Goal: Task Accomplishment & Management: Manage account settings

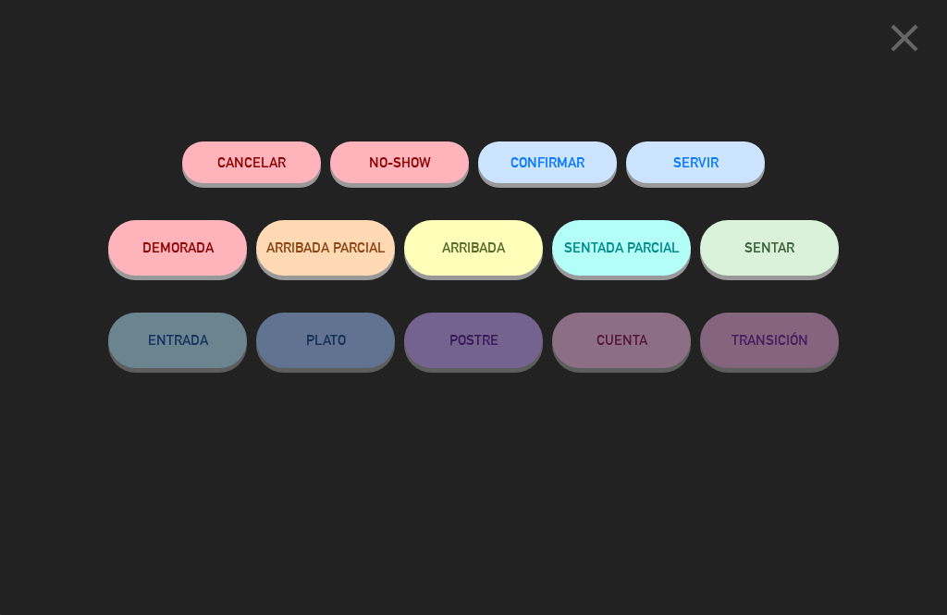
click at [786, 245] on span "SENTAR" at bounding box center [769, 247] width 50 height 16
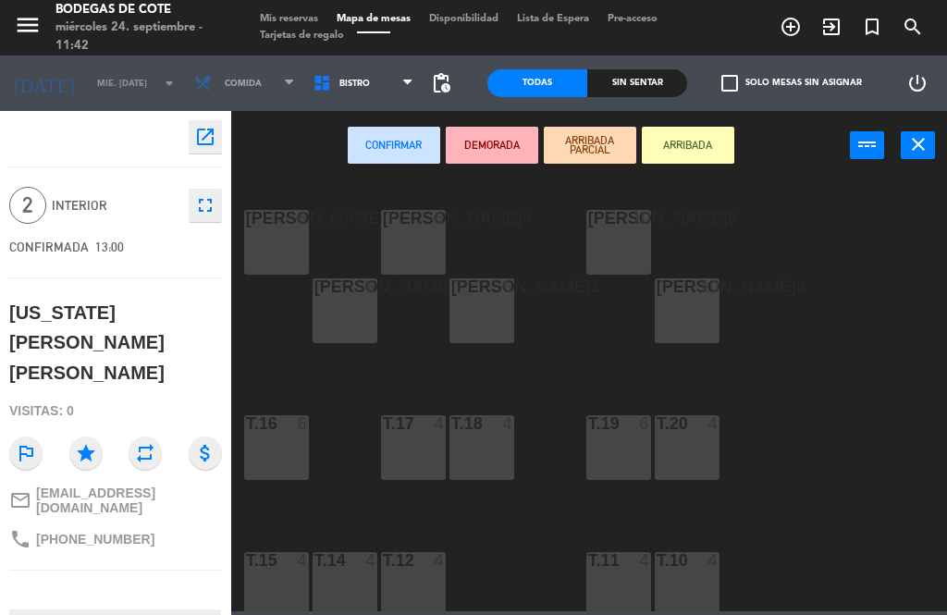
click at [919, 147] on icon "close" at bounding box center [918, 144] width 22 height 22
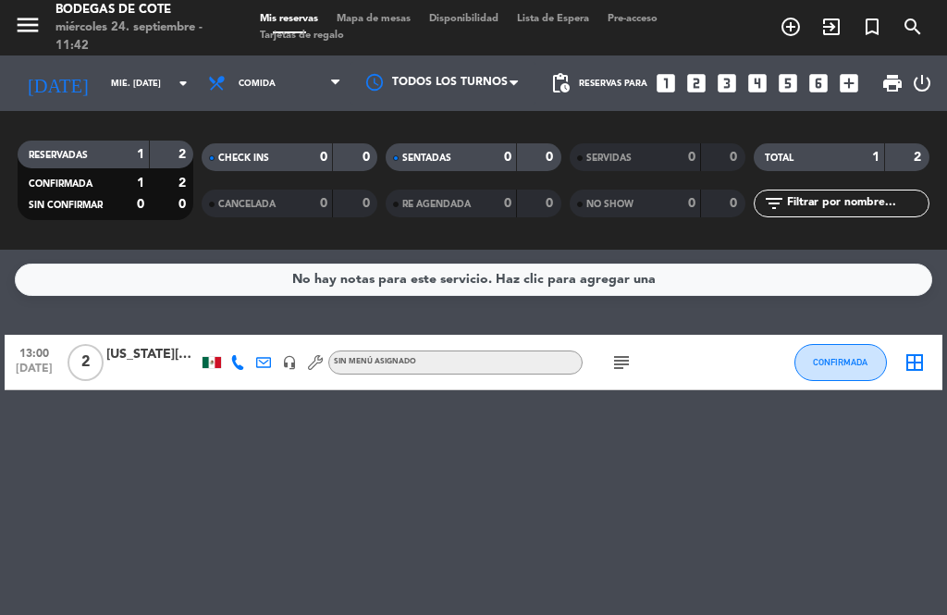
click at [43, 79] on icon "[DATE]" at bounding box center [58, 83] width 88 height 37
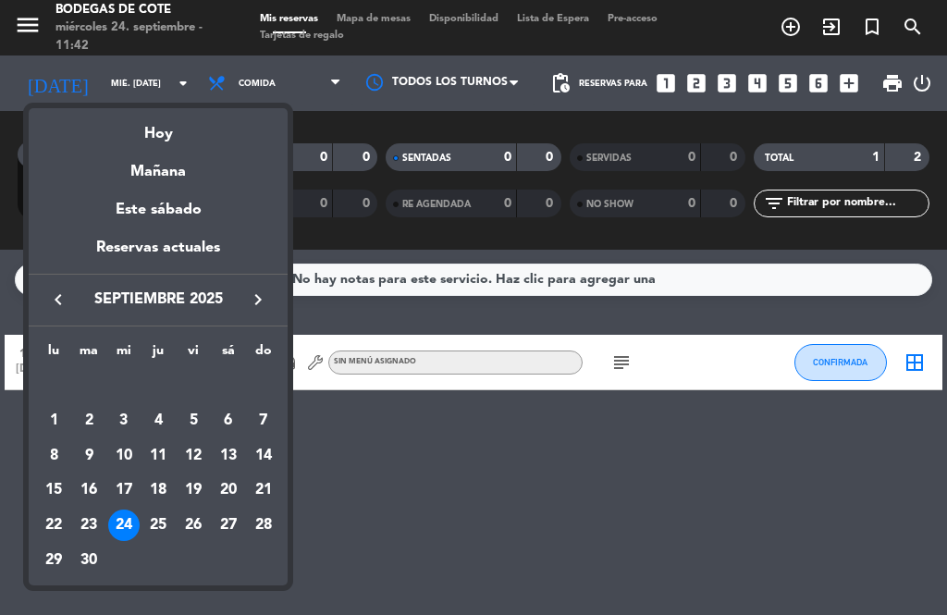
click at [153, 518] on div "25" at bounding box center [157, 524] width 31 height 31
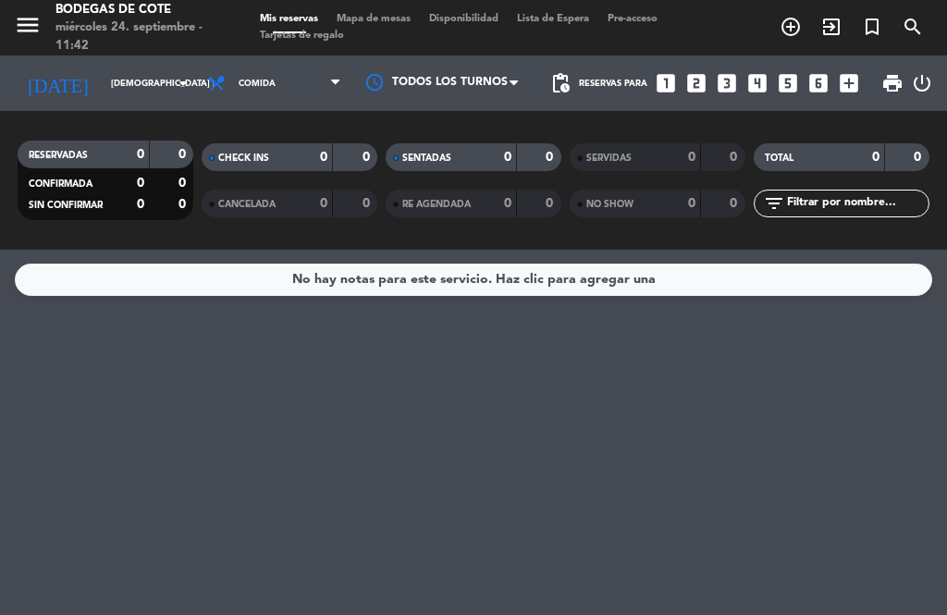
click at [51, 73] on icon "[DATE]" at bounding box center [58, 83] width 88 height 37
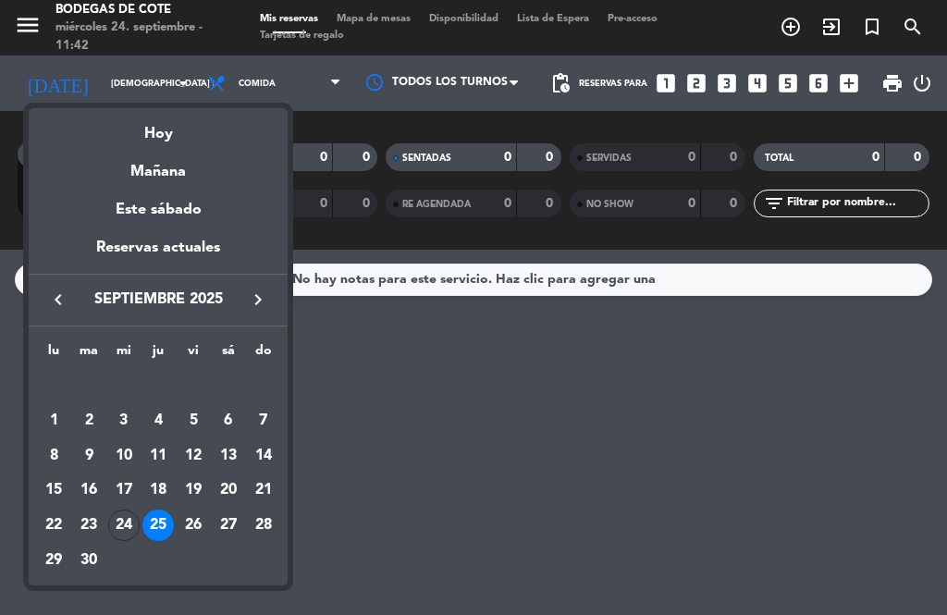
click at [197, 522] on div "26" at bounding box center [193, 524] width 31 height 31
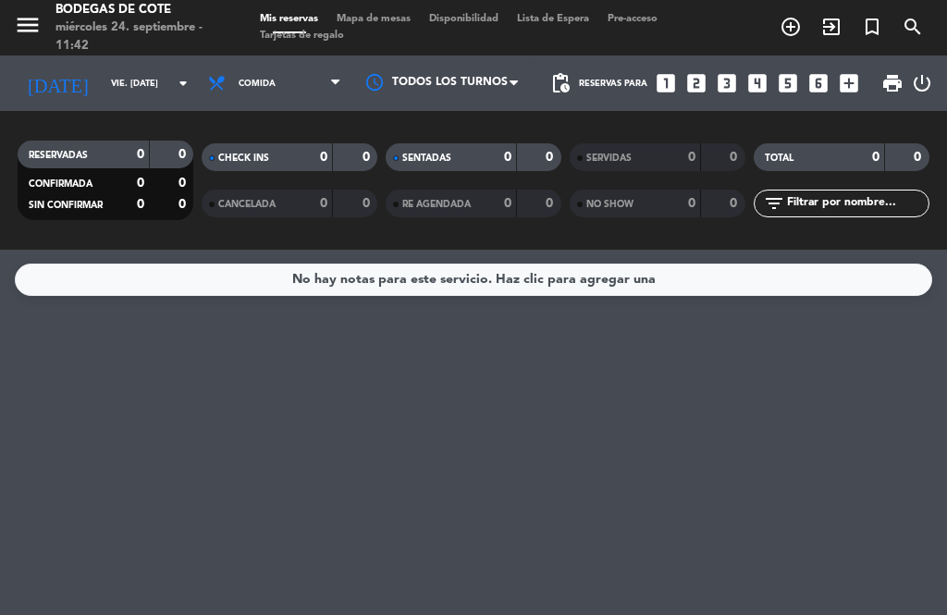
click at [32, 76] on icon "[DATE]" at bounding box center [58, 83] width 88 height 37
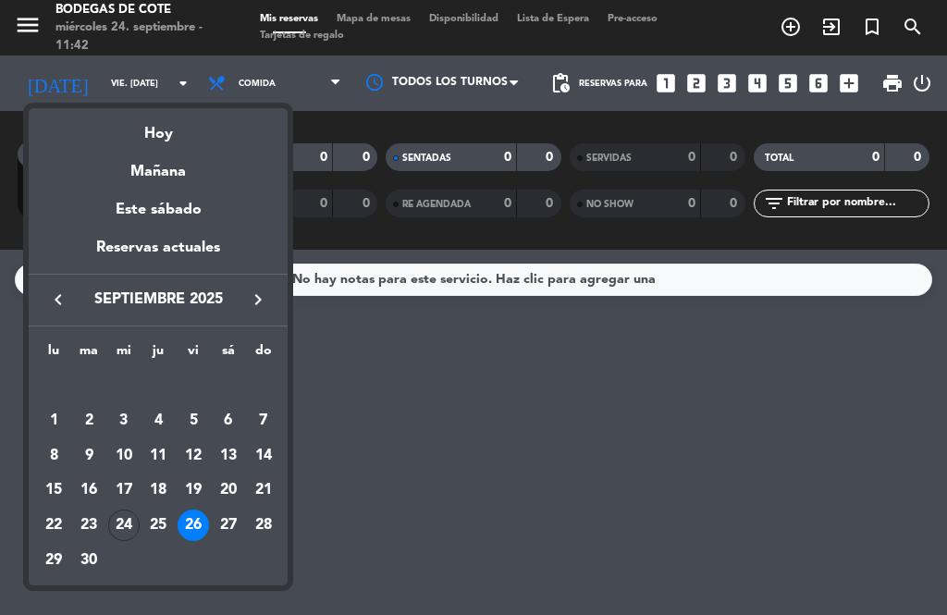
click at [224, 521] on div "27" at bounding box center [228, 524] width 31 height 31
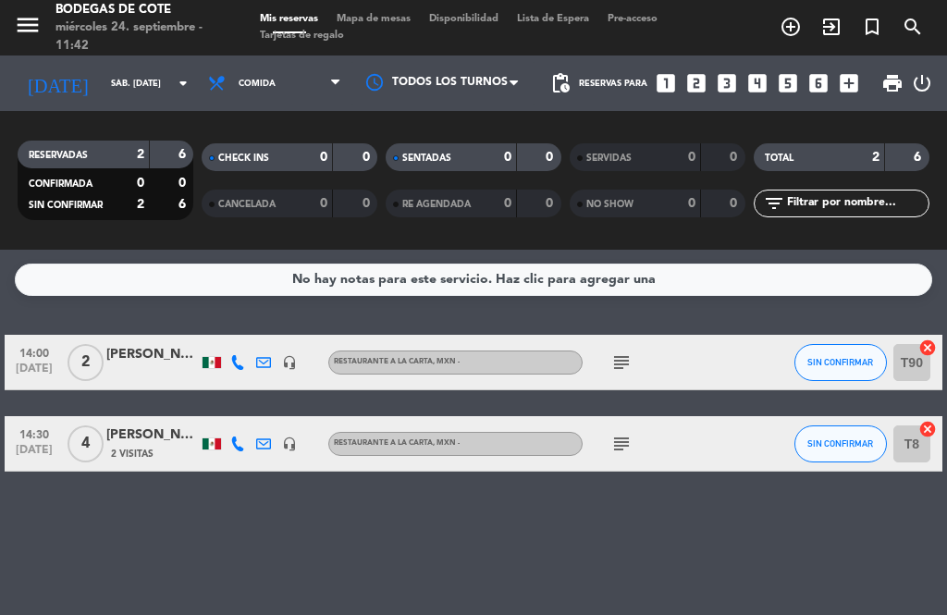
click at [631, 357] on icon "subject" at bounding box center [621, 362] width 22 height 22
click at [740, 431] on div at bounding box center [763, 443] width 50 height 55
click at [620, 439] on icon "subject" at bounding box center [621, 444] width 22 height 22
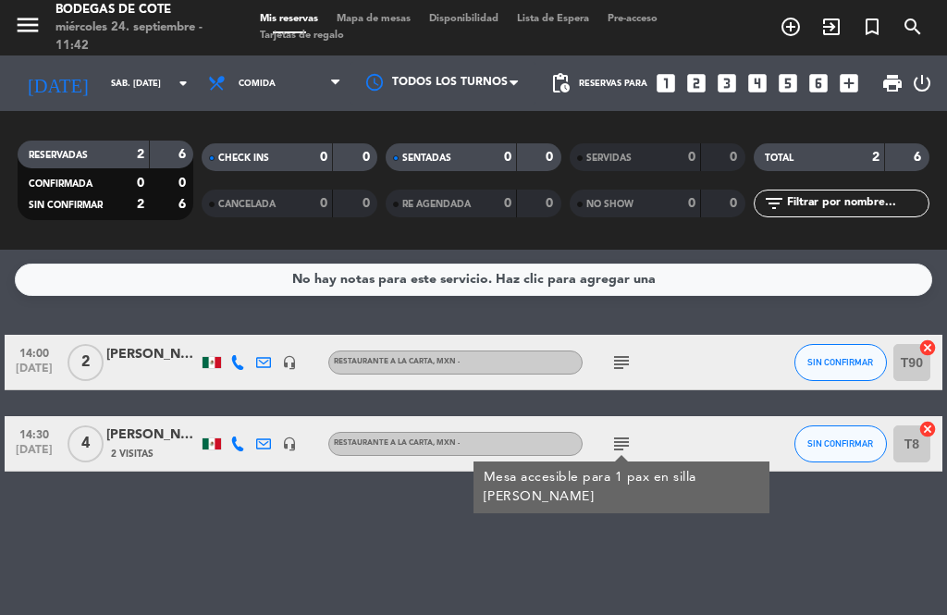
click at [718, 434] on div "subject Mesa accesible para 1 pax en silla [PERSON_NAME]" at bounding box center [660, 443] width 155 height 55
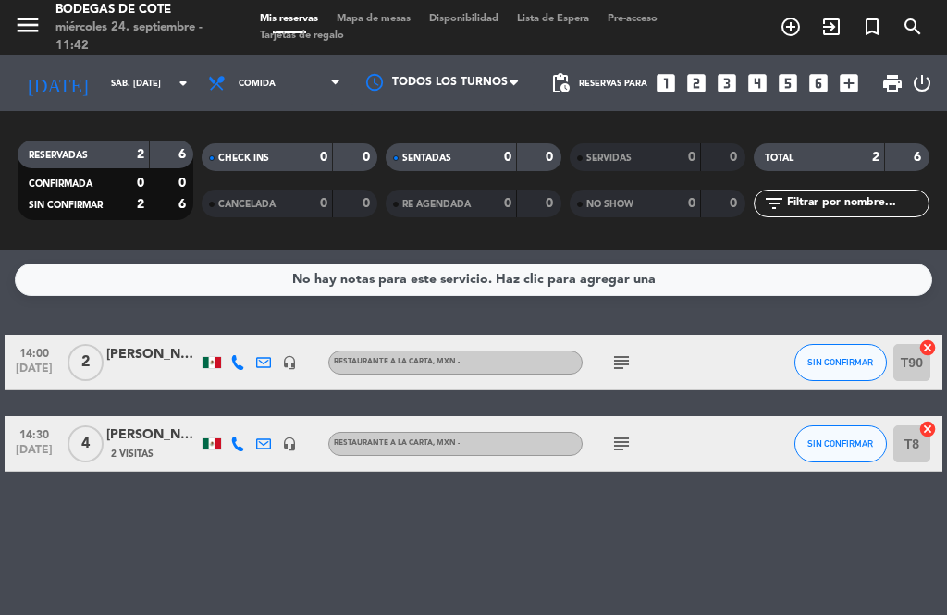
click at [42, 89] on icon "[DATE]" at bounding box center [58, 83] width 88 height 37
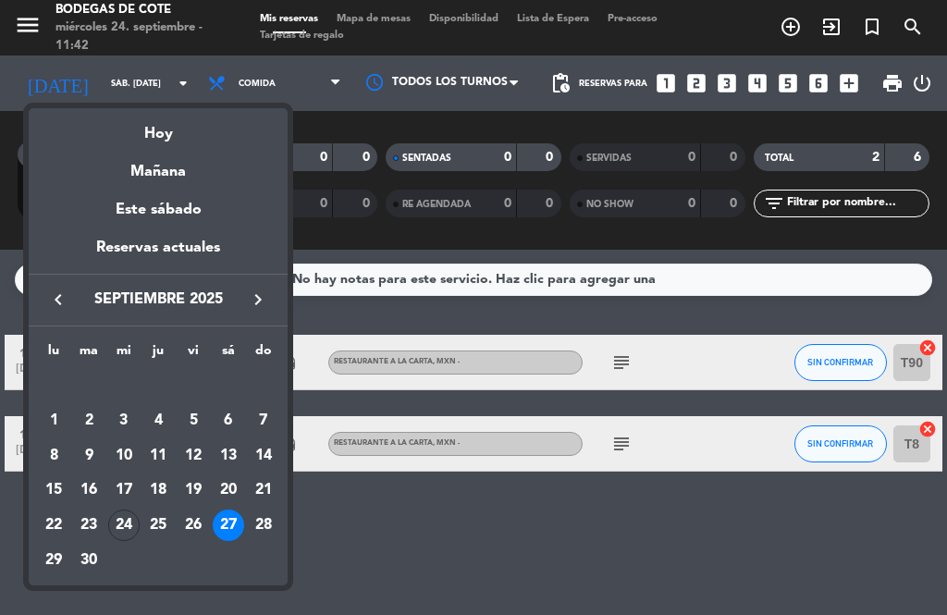
click at [271, 523] on div "28" at bounding box center [263, 524] width 31 height 31
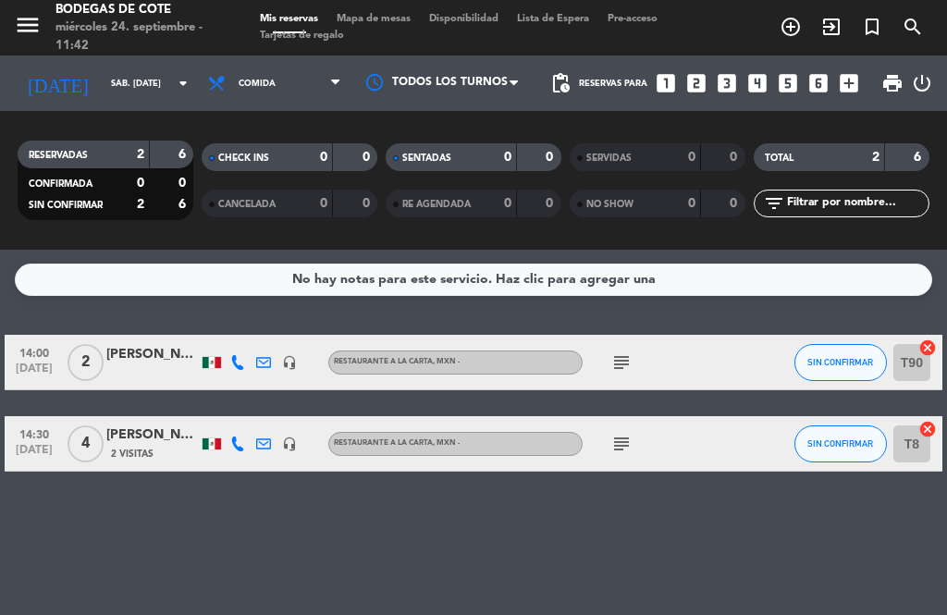
type input "dom. [DATE]"
